Goal: Task Accomplishment & Management: Complete application form

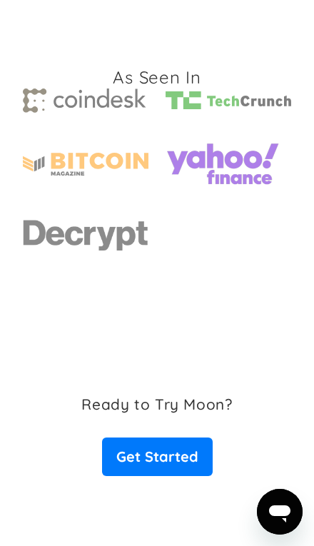
scroll to position [3212, 0]
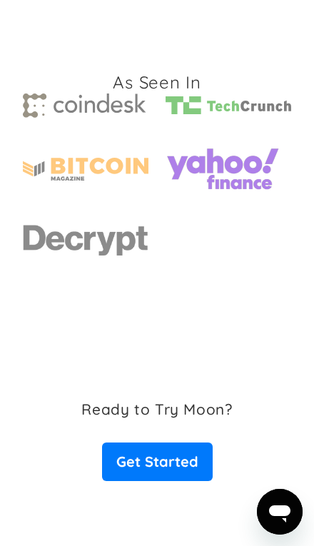
click at [138, 442] on link "Get Started" at bounding box center [157, 461] width 111 height 39
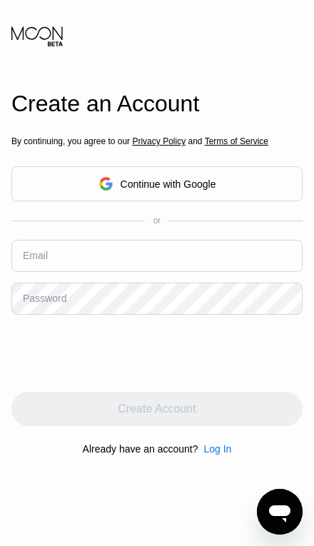
click at [227, 272] on input "text" at bounding box center [156, 256] width 291 height 32
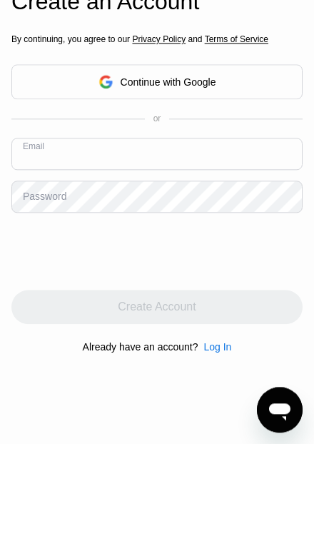
scroll to position [102, 0]
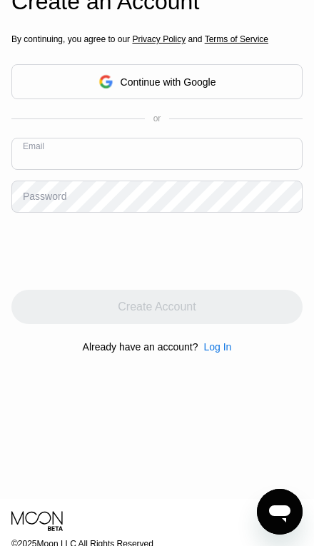
type input "dok1994am@gmail.com"
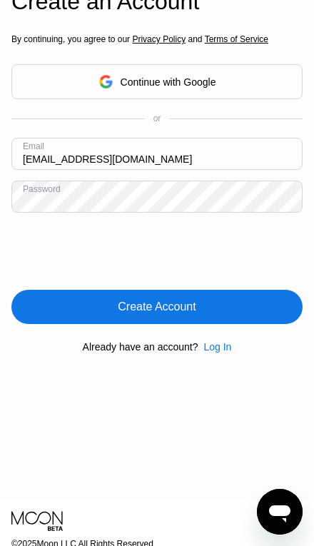
click at [113, 324] on div "Create Account" at bounding box center [156, 307] width 291 height 34
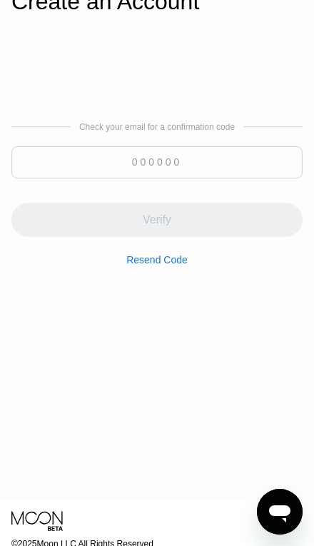
click at [116, 178] on input at bounding box center [156, 162] width 291 height 32
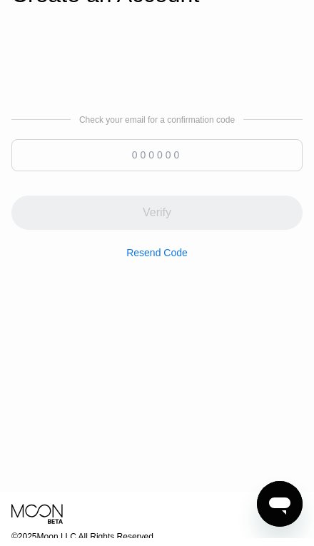
click at [152, 179] on input at bounding box center [156, 163] width 291 height 32
paste input "107823"
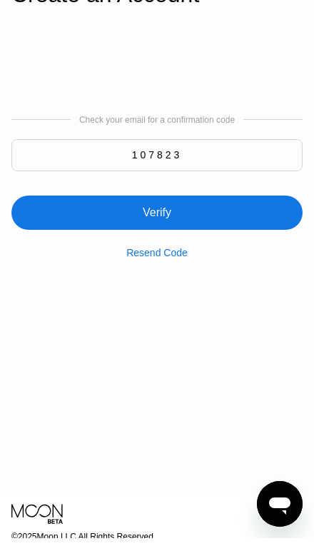
type input "107823"
click at [194, 238] on div "Verify" at bounding box center [156, 220] width 291 height 34
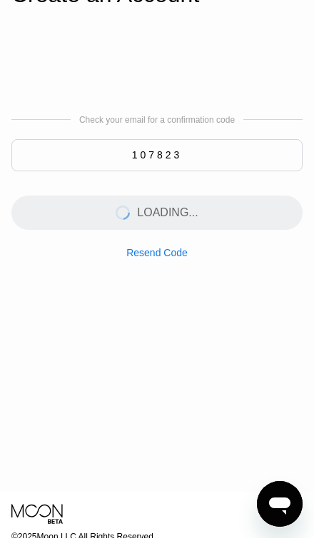
scroll to position [110, 0]
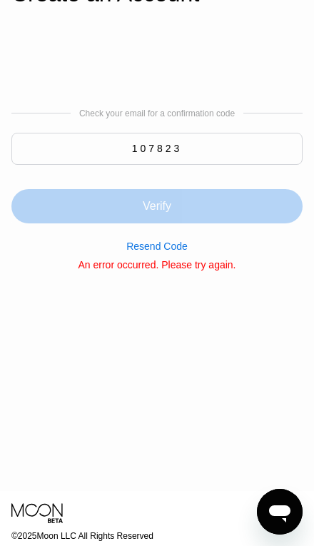
click at [243, 223] on div "Verify" at bounding box center [156, 206] width 291 height 34
